Goal: Transaction & Acquisition: Purchase product/service

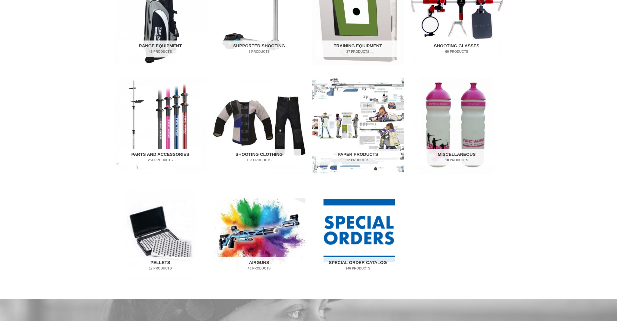
scroll to position [356, 0]
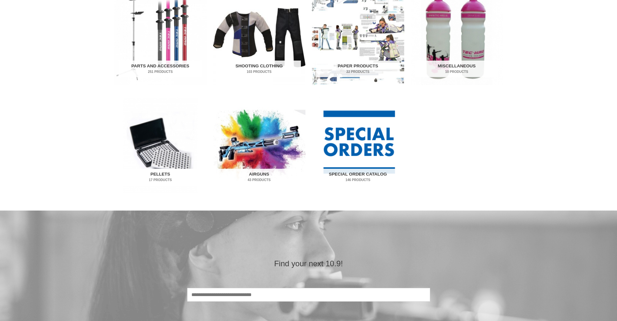
click at [148, 164] on img "Visit product category Pellets" at bounding box center [160, 145] width 92 height 96
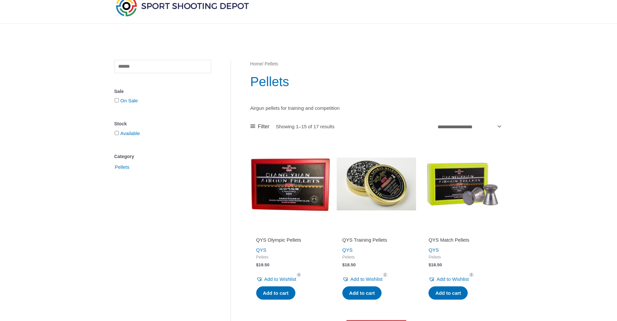
scroll to position [65, 0]
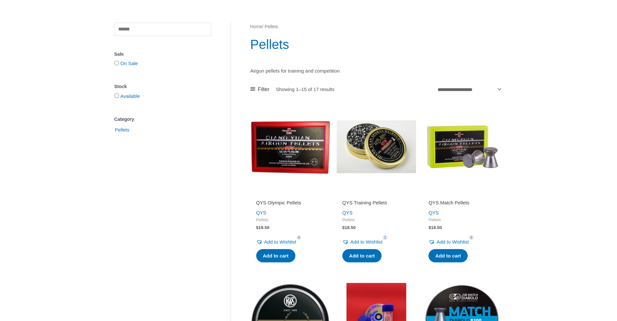
click at [472, 144] on img at bounding box center [463, 147] width 80 height 80
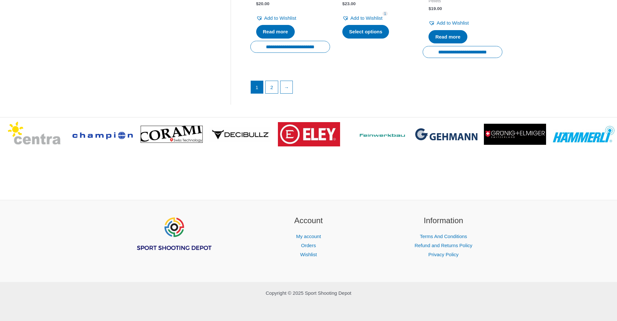
scroll to position [1024, 0]
